Goal: Task Accomplishment & Management: Complete application form

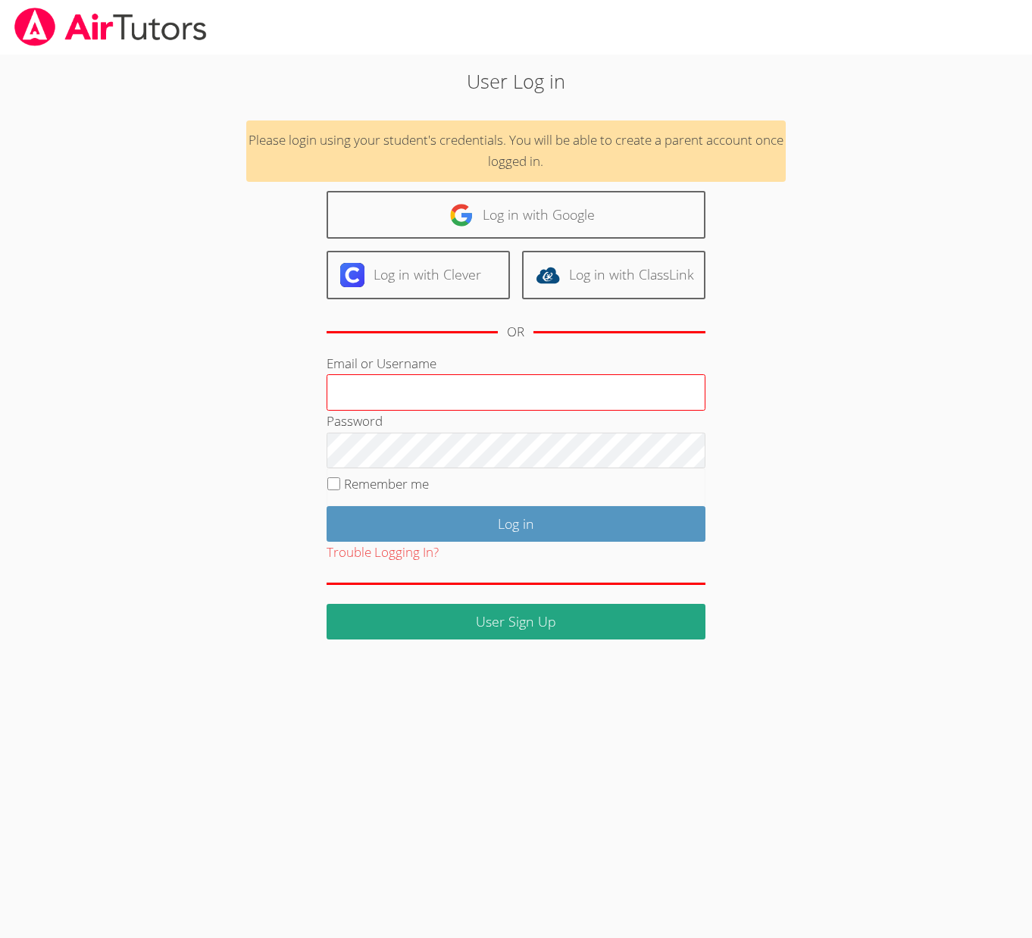
type input "[EMAIL_ADDRESS][DOMAIN_NAME]"
click at [567, 380] on input "[EMAIL_ADDRESS][DOMAIN_NAME]" at bounding box center [515, 392] width 379 height 36
click at [429, 401] on input "[EMAIL_ADDRESS][DOMAIN_NAME]" at bounding box center [515, 392] width 379 height 36
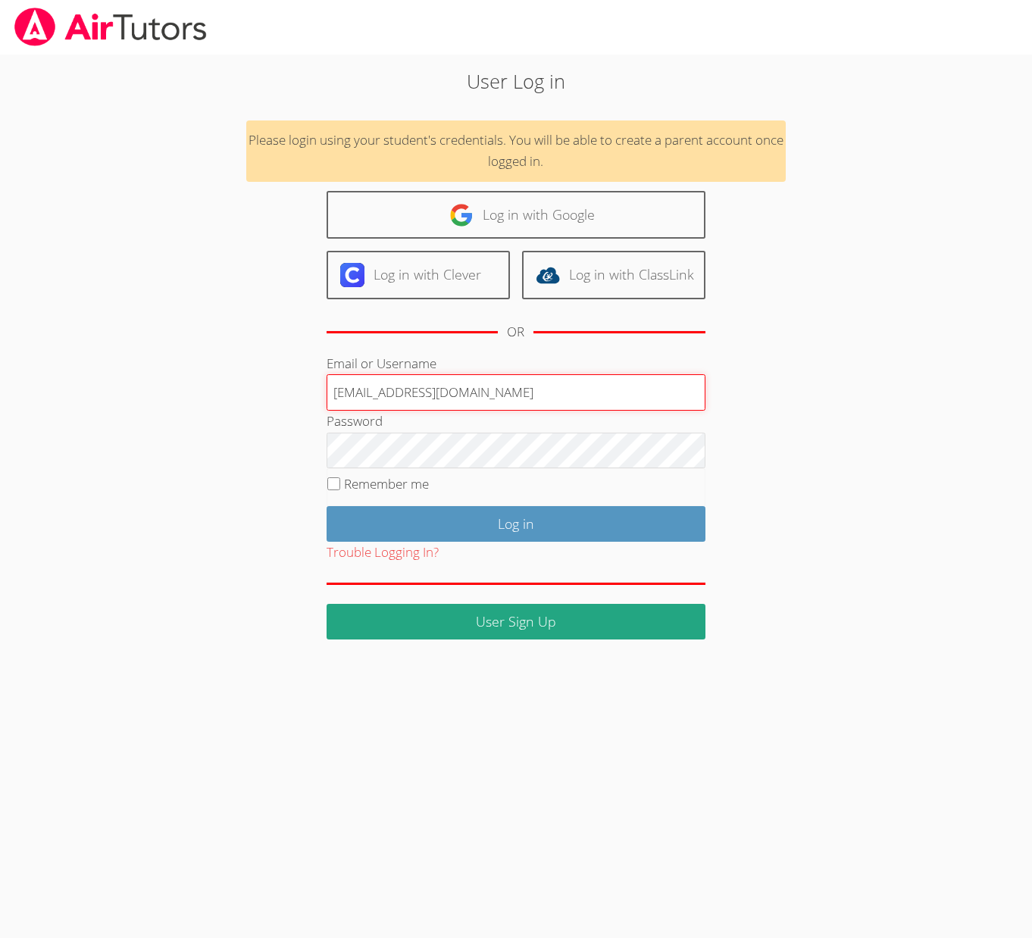
click at [429, 401] on input "[EMAIL_ADDRESS][DOMAIN_NAME]" at bounding box center [515, 392] width 379 height 36
click at [666, 378] on input "Email or Username" at bounding box center [515, 392] width 379 height 36
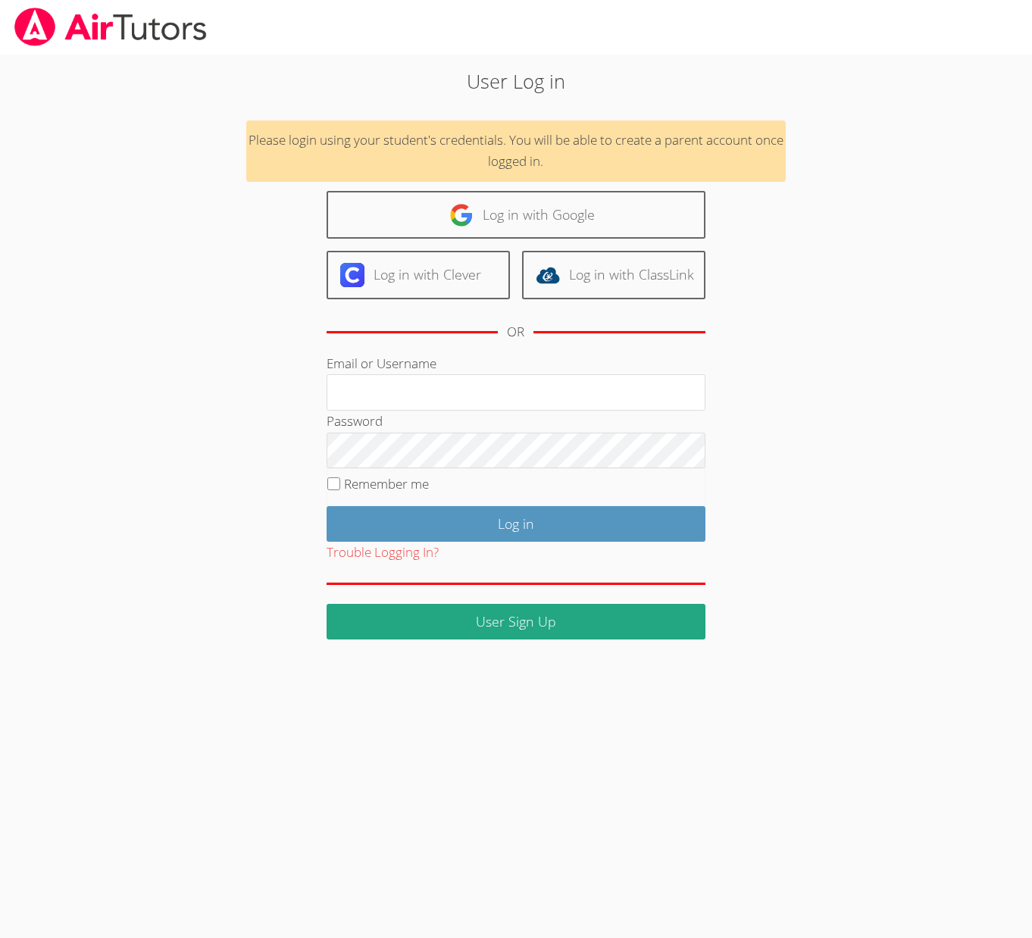
click at [726, 374] on div "User Log in Please login using your student's credentials. You will be able to …" at bounding box center [515, 353] width 557 height 573
